Goal: Information Seeking & Learning: Check status

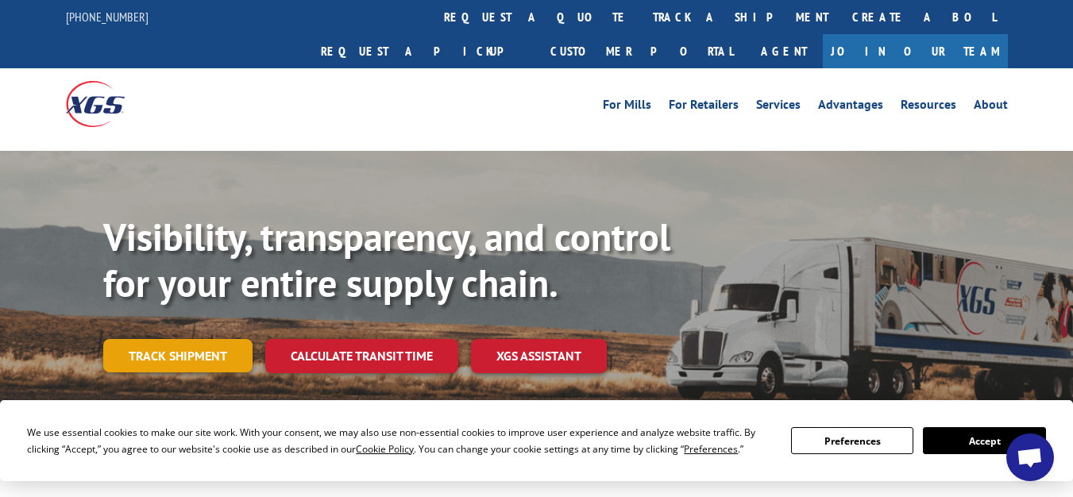
click at [175, 339] on link "Track shipment" at bounding box center [177, 355] width 149 height 33
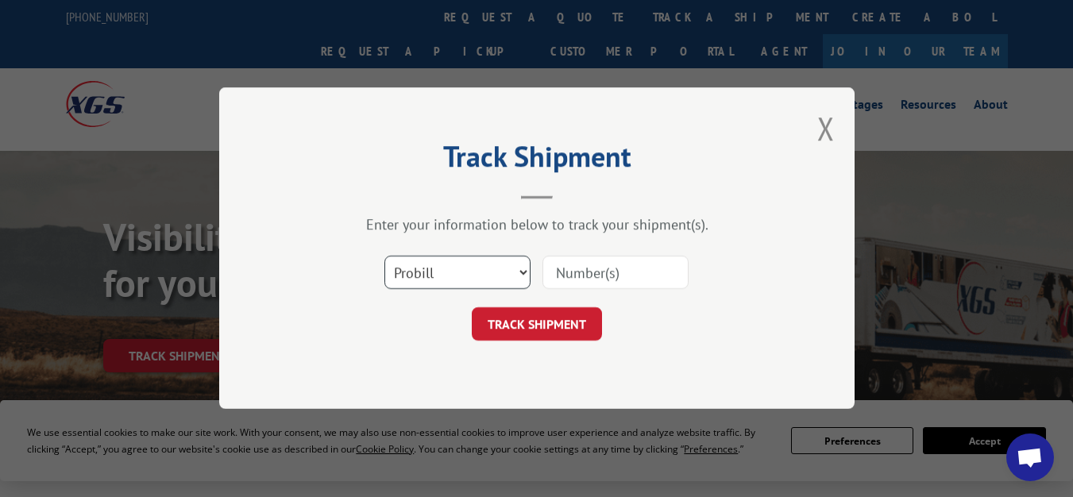
click at [503, 272] on select "Select category... Probill BOL PO" at bounding box center [458, 273] width 146 height 33
select select "bol"
click at [385, 257] on select "Select category... Probill BOL PO" at bounding box center [458, 273] width 146 height 33
click at [525, 280] on input at bounding box center [616, 273] width 146 height 33
paste input "478865471387"
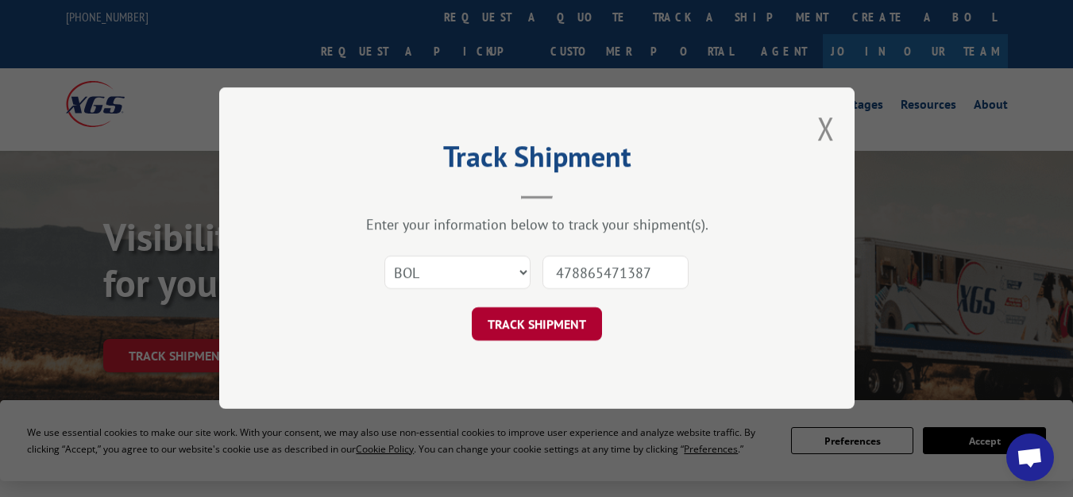
type input "478865471387"
click at [525, 326] on button "TRACK SHIPMENT" at bounding box center [537, 324] width 130 height 33
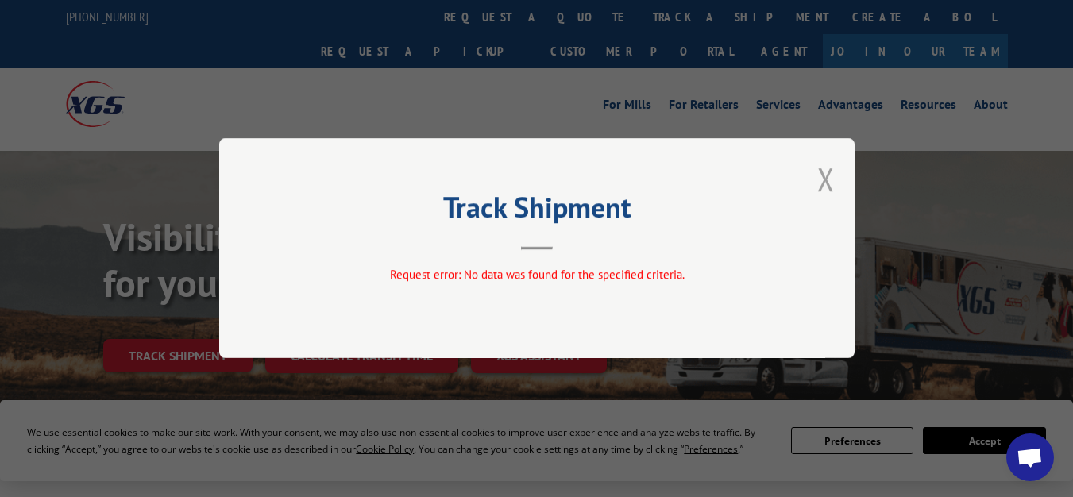
click at [525, 177] on button "Close modal" at bounding box center [826, 179] width 17 height 42
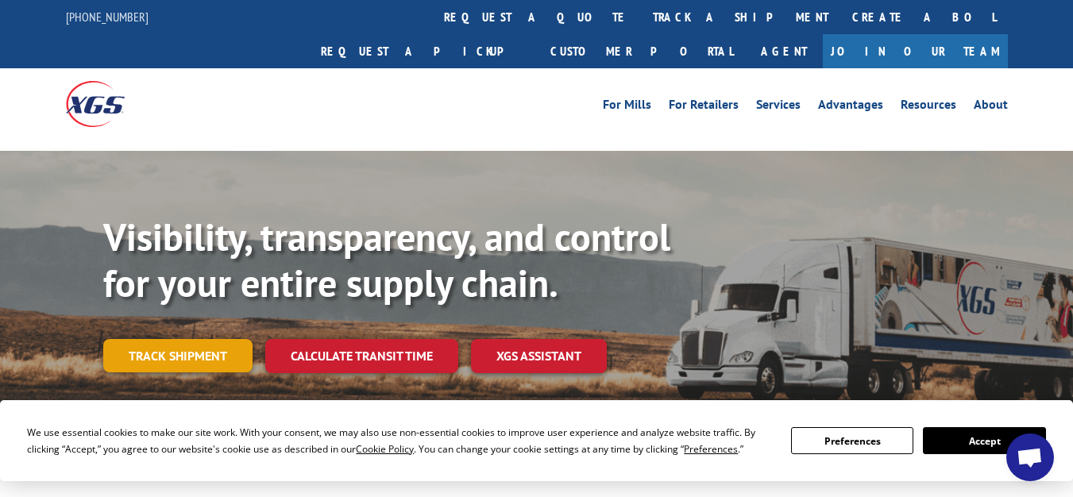
click at [198, 339] on link "Track shipment" at bounding box center [177, 355] width 149 height 33
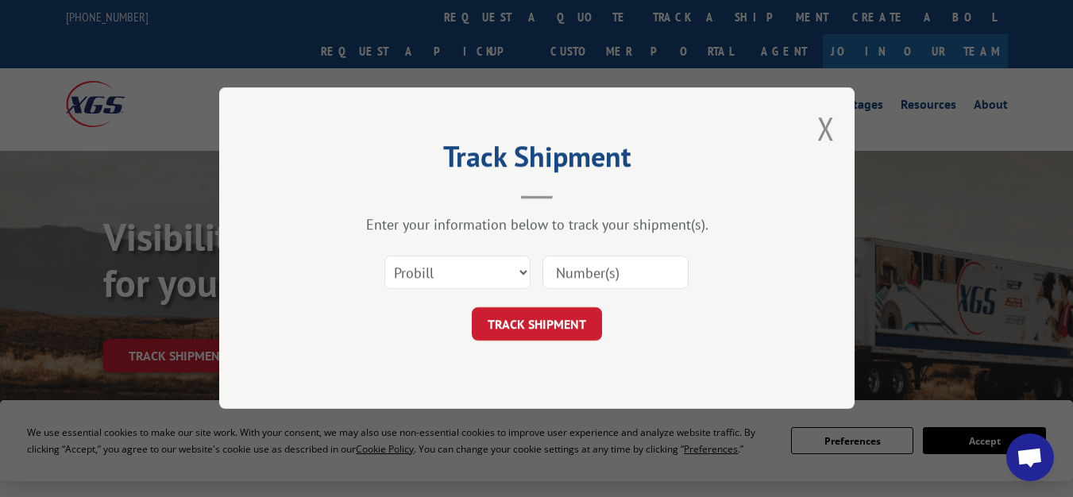
click at [525, 273] on input at bounding box center [616, 273] width 146 height 33
paste input "478865471387"
type input "478865471387"
click at [525, 325] on button "TRACK SHIPMENT" at bounding box center [537, 324] width 130 height 33
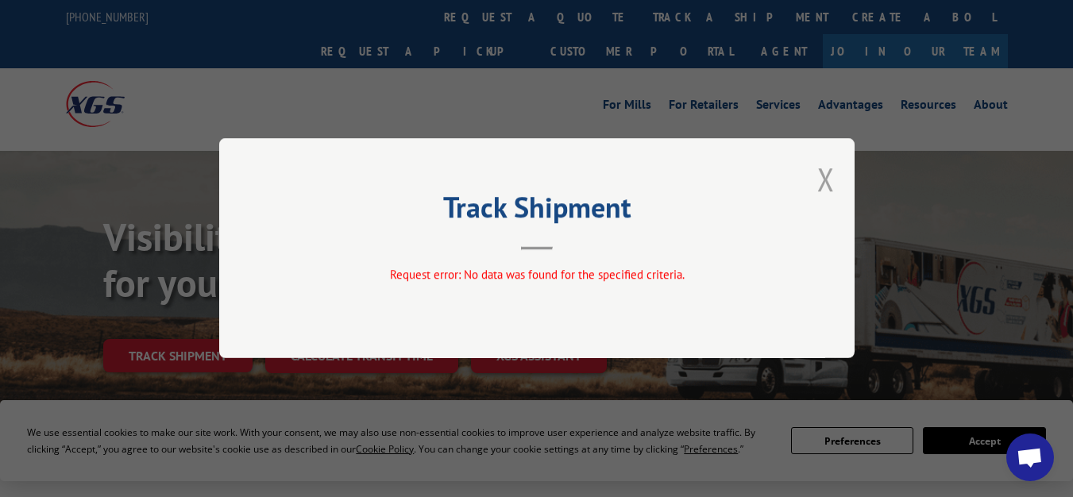
click at [525, 180] on button "Close modal" at bounding box center [826, 179] width 17 height 42
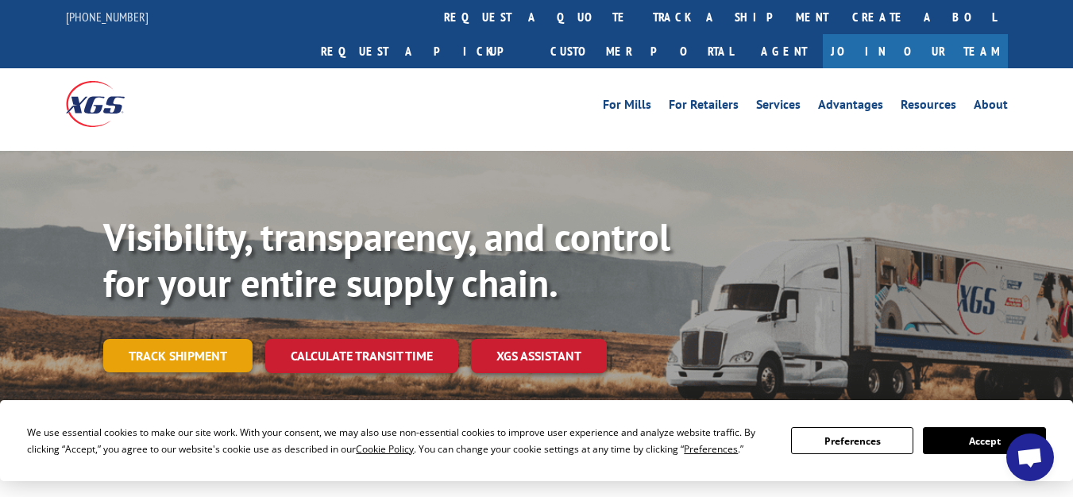
click at [176, 339] on link "Track shipment" at bounding box center [177, 355] width 149 height 33
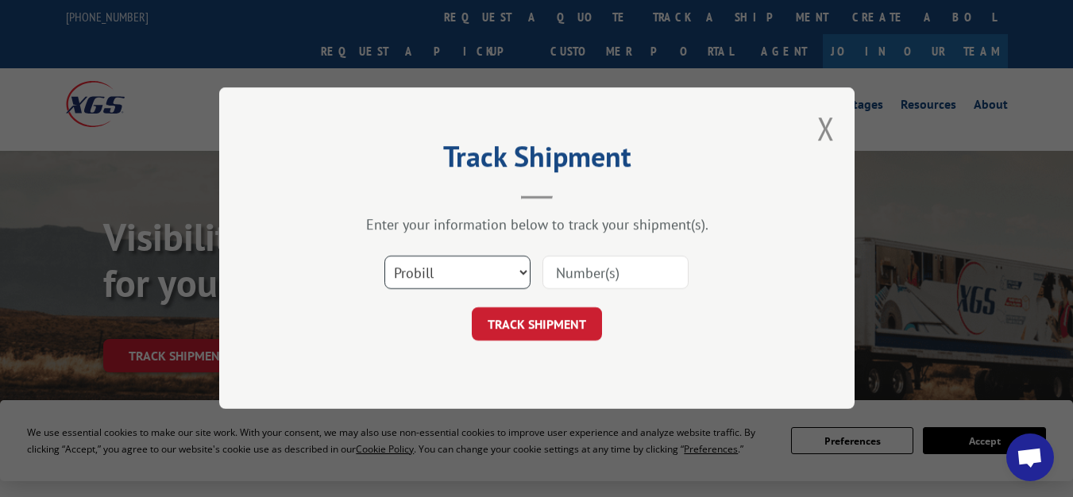
click at [454, 275] on select "Select category... Probill BOL PO" at bounding box center [458, 273] width 146 height 33
select select "po"
click at [385, 257] on select "Select category... Probill BOL PO" at bounding box center [458, 273] width 146 height 33
click at [525, 280] on input at bounding box center [616, 273] width 146 height 33
paste input "478865471387"
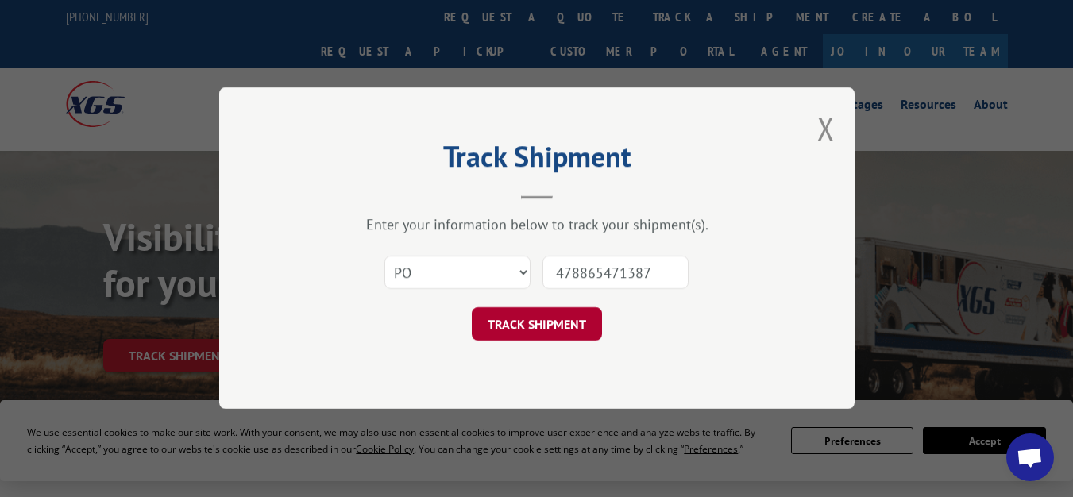
type input "478865471387"
click at [525, 319] on button "TRACK SHIPMENT" at bounding box center [537, 324] width 130 height 33
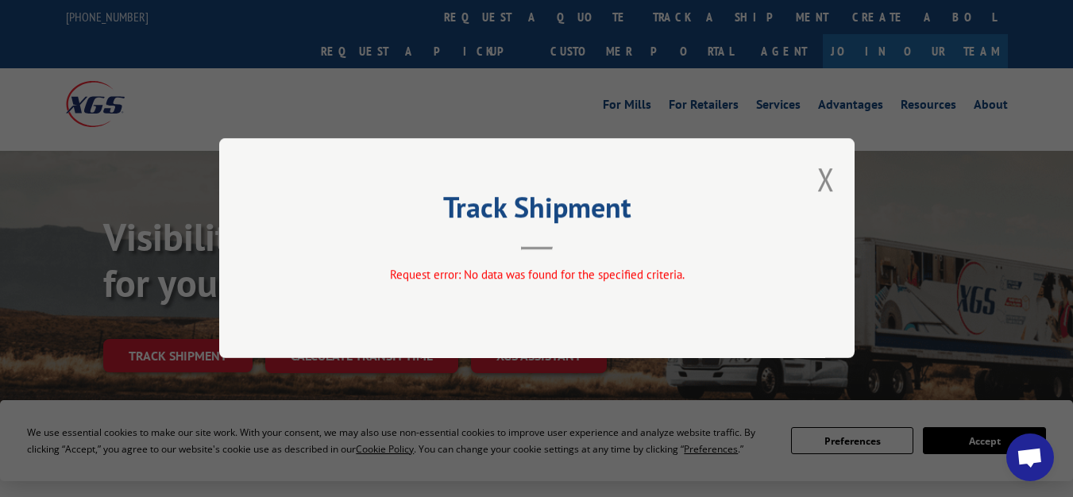
click at [525, 179] on button "Close modal" at bounding box center [826, 179] width 17 height 42
